Goal: Transaction & Acquisition: Subscribe to service/newsletter

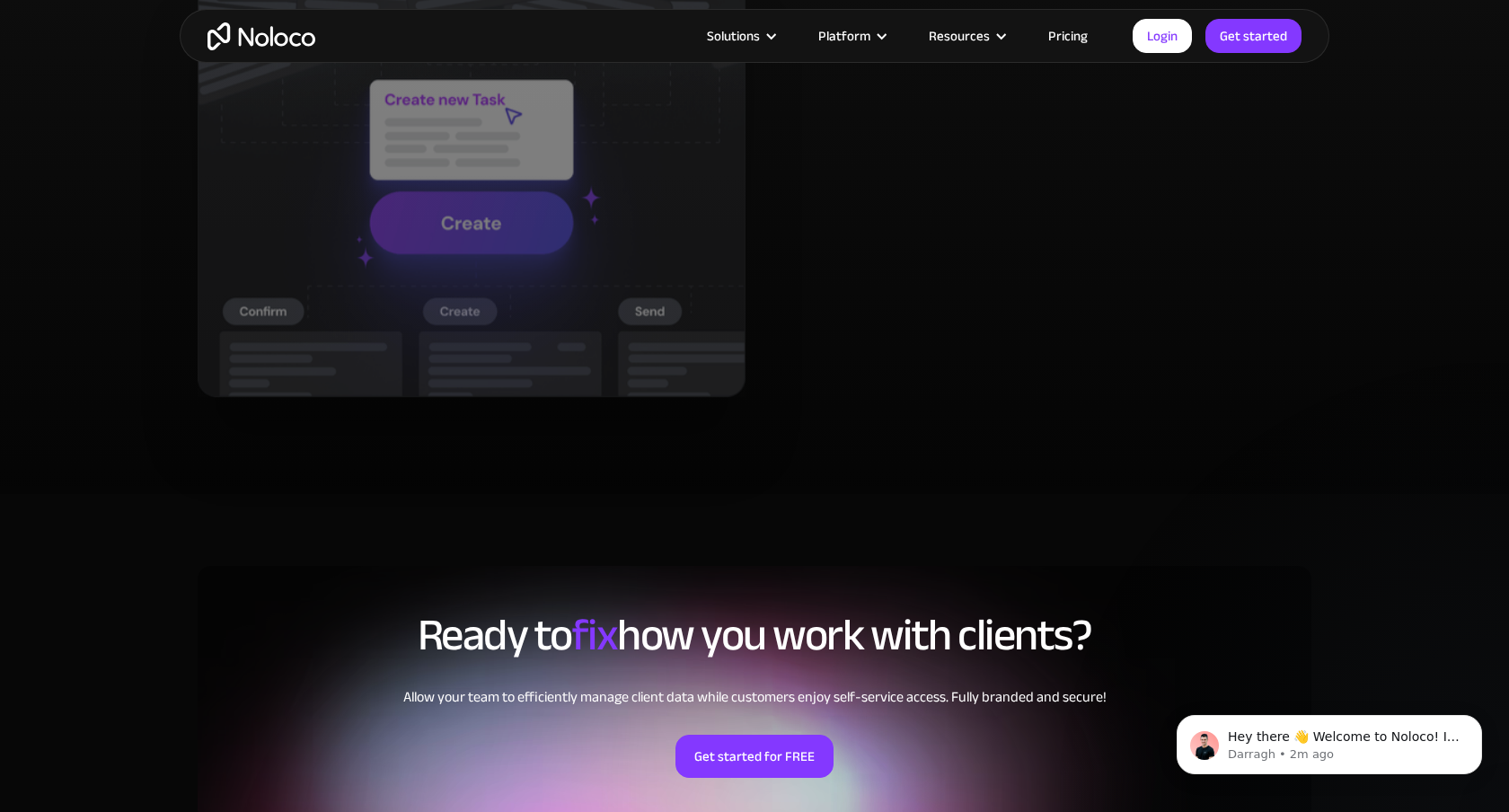
scroll to position [3789, 0]
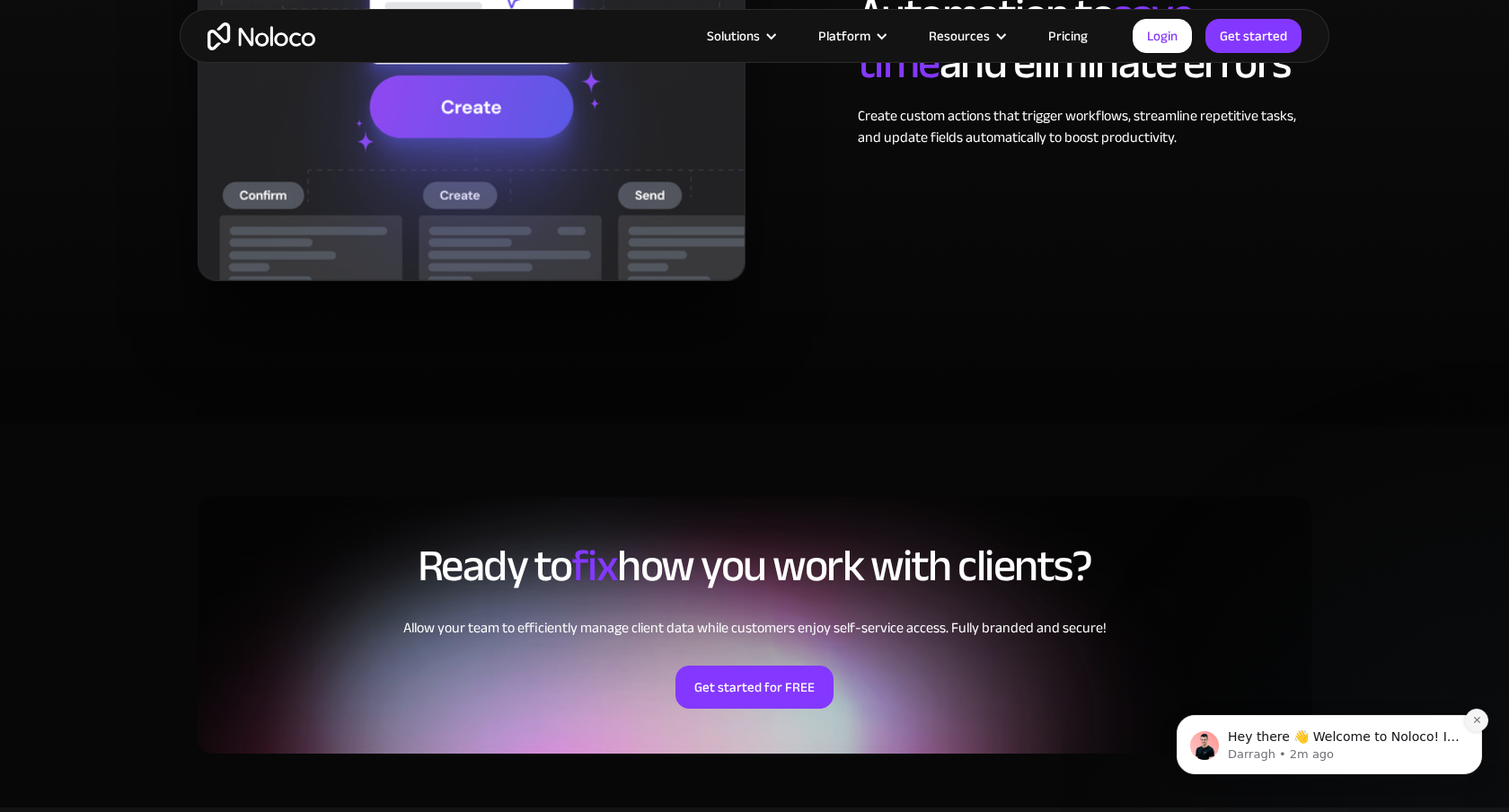
click at [1476, 723] on icon "Dismiss notification" at bounding box center [1477, 719] width 10 height 10
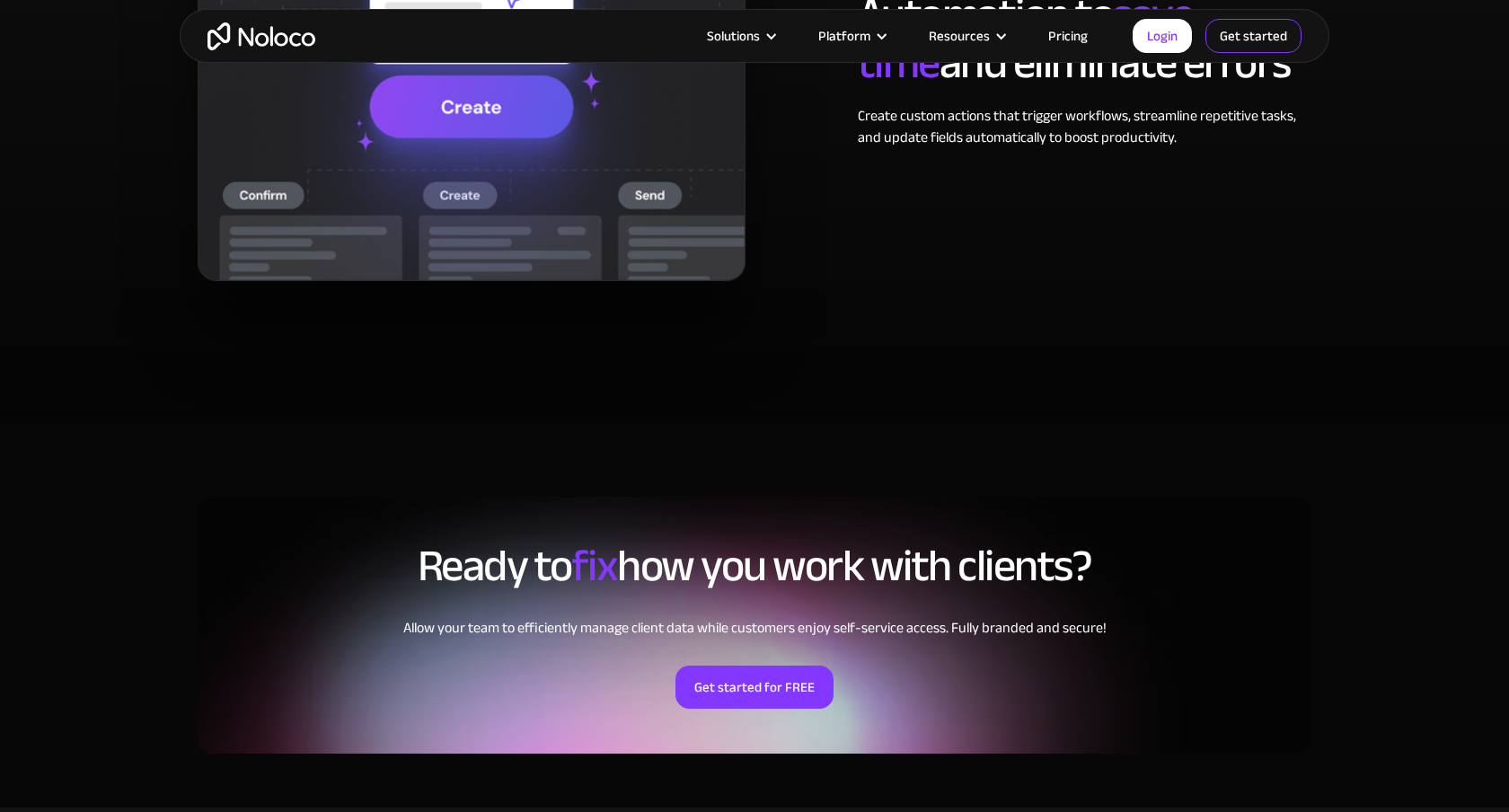
click at [1241, 43] on link "Get started" at bounding box center [1253, 36] width 96 height 34
click at [1245, 43] on link "Get started" at bounding box center [1253, 36] width 96 height 34
